Goal: Information Seeking & Learning: Find specific page/section

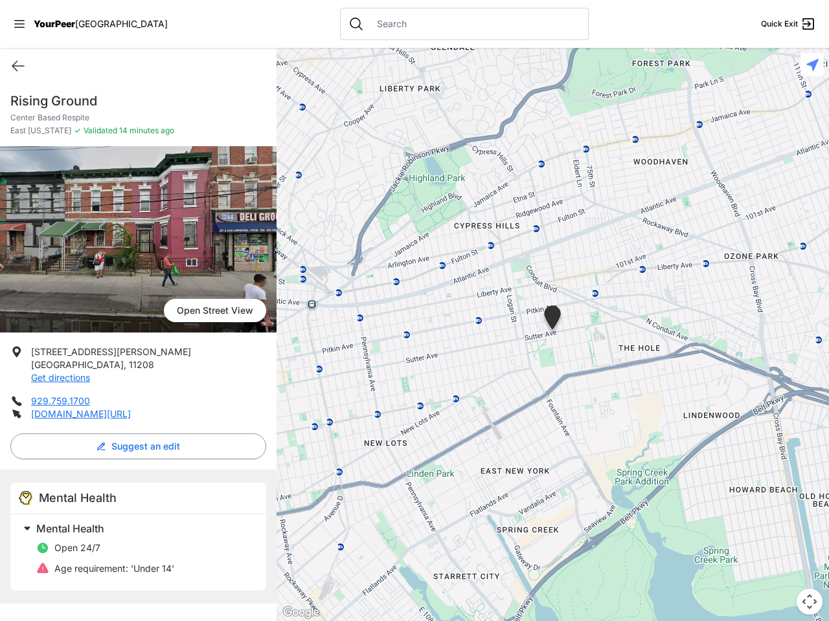
click at [19, 24] on icon at bounding box center [19, 24] width 10 height 8
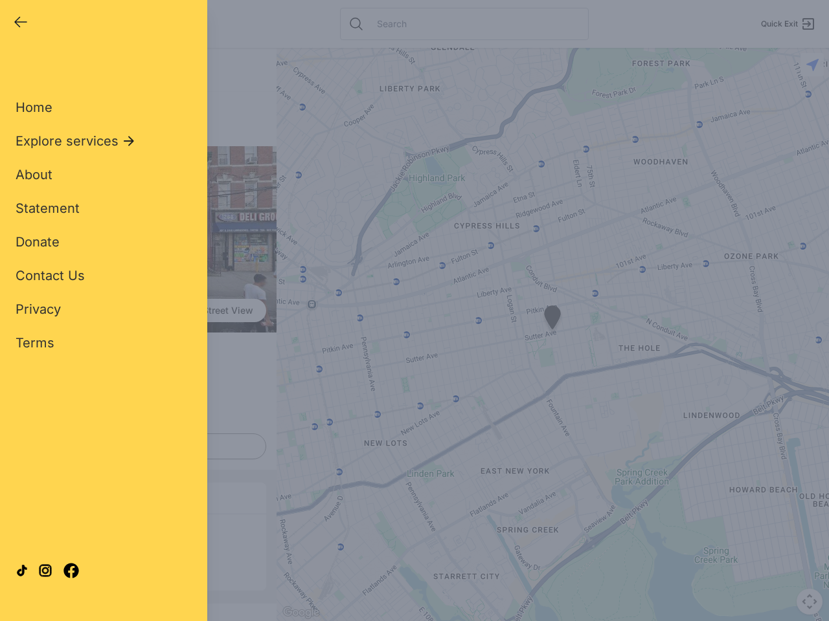
click at [18, 66] on div "Home Explore services About Statement Donate Contact Us Privacy Terms" at bounding box center [104, 204] width 176 height 295
click at [138, 447] on div "Single Adult Families Soup Kitchen Food Pantry Toiletries Restrooms Showers Lau…" at bounding box center [104, 296] width 176 height 479
click at [27, 529] on div "Single Adult Families Soup Kitchen Food Pantry Toiletries Restrooms Showers Lau…" at bounding box center [104, 296] width 176 height 479
click at [143, 529] on div "Single Adult Families Soup Kitchen Food Pantry Toiletries Restrooms Showers Lau…" at bounding box center [104, 296] width 176 height 479
click at [552, 335] on div "Close panel YourPeer [GEOGRAPHIC_DATA] Quick Exit Single Adult Families Soup Ki…" at bounding box center [414, 310] width 829 height 621
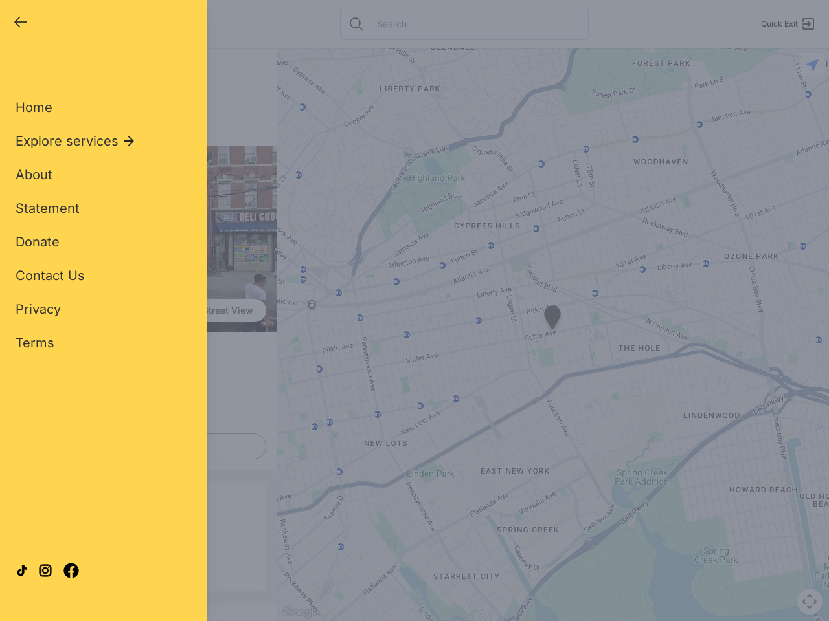
click at [552, 335] on div "Close panel YourPeer [GEOGRAPHIC_DATA] Quick Exit Single Adult Families Soup Ki…" at bounding box center [414, 310] width 829 height 621
click at [552, 320] on div "Close panel YourPeer [GEOGRAPHIC_DATA] Quick Exit Single Adult Families Soup Ki…" at bounding box center [414, 310] width 829 height 621
click at [809, 602] on div "Close panel YourPeer [GEOGRAPHIC_DATA] Quick Exit Single Adult Families Soup Ki…" at bounding box center [414, 310] width 829 height 621
